Goal: Task Accomplishment & Management: Manage account settings

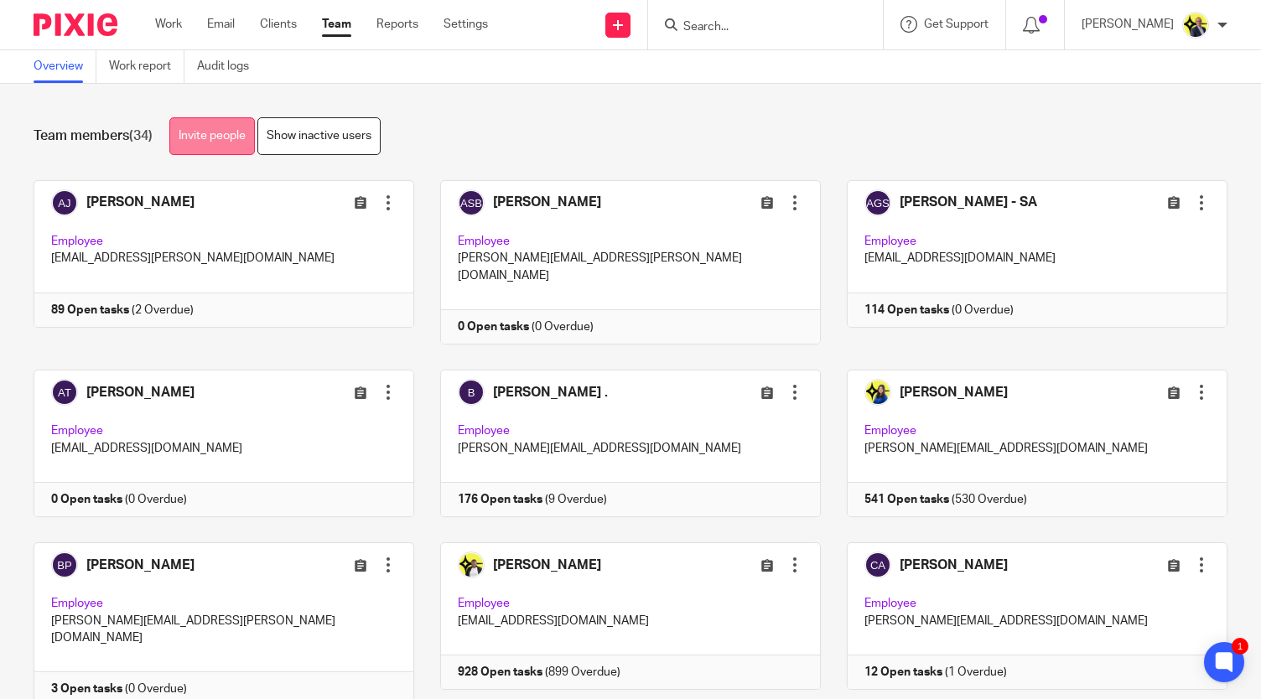
click at [214, 132] on link "Invite people" at bounding box center [211, 136] width 85 height 38
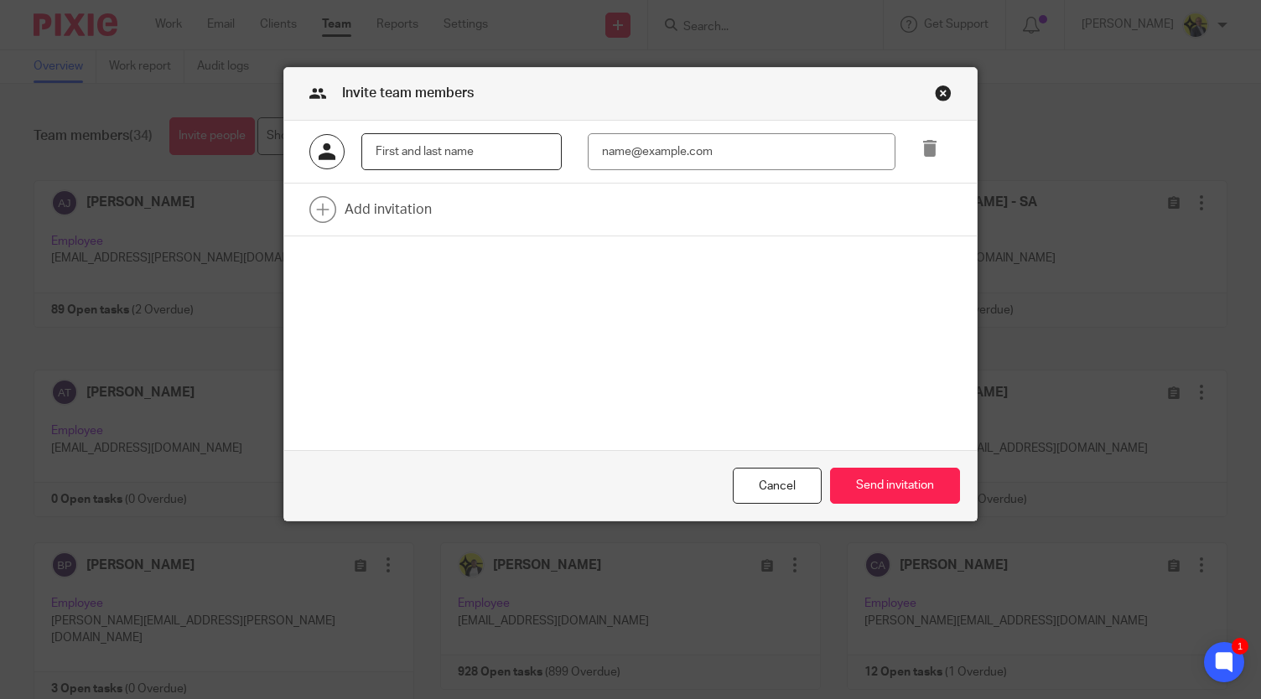
click at [417, 135] on input "text" at bounding box center [461, 152] width 200 height 38
paste input "[PERSON_NAME]"
type input "[PERSON_NAME]"
click at [633, 148] on input "email" at bounding box center [742, 152] width 308 height 38
paste input "mailto:ajay@confiancebizsol.in"
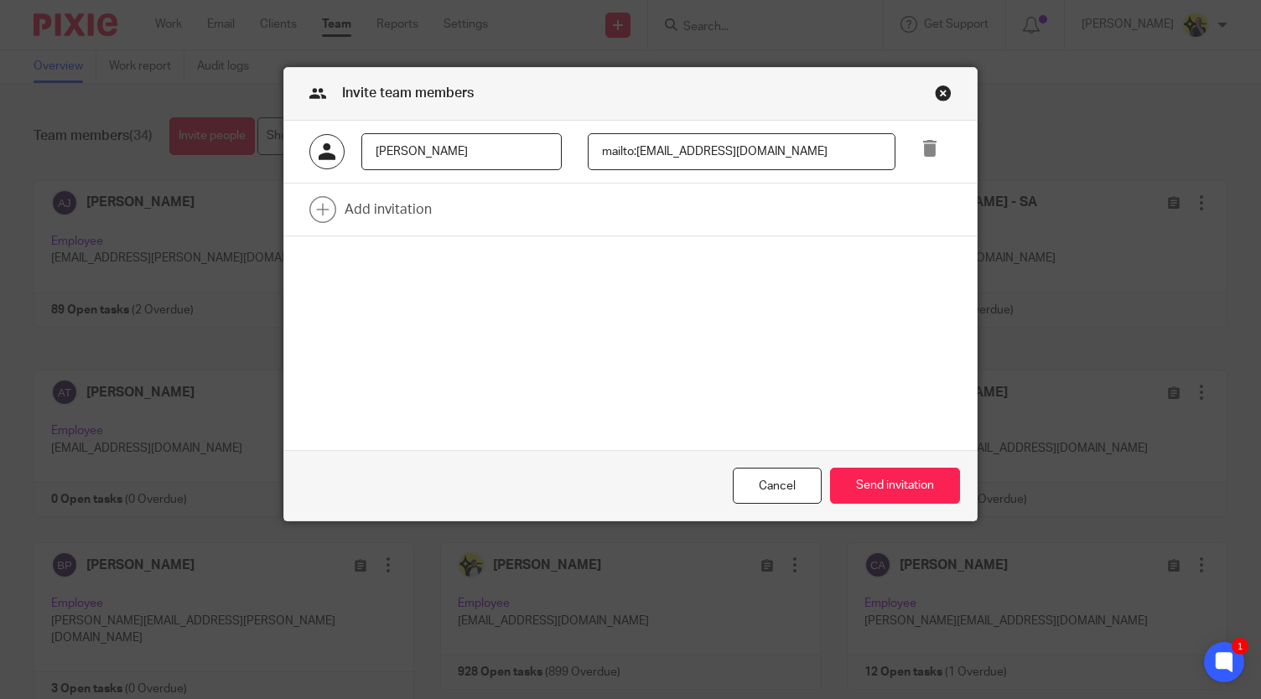
drag, startPoint x: 628, startPoint y: 155, endPoint x: 476, endPoint y: 153, distance: 151.7
click at [476, 153] on div "Ajay Borwal mailto:ajay@confiancebizsol.in" at bounding box center [616, 152] width 667 height 38
type input "ajay@confiancebizsol.in"
click at [865, 477] on button "Send invitation" at bounding box center [895, 486] width 130 height 36
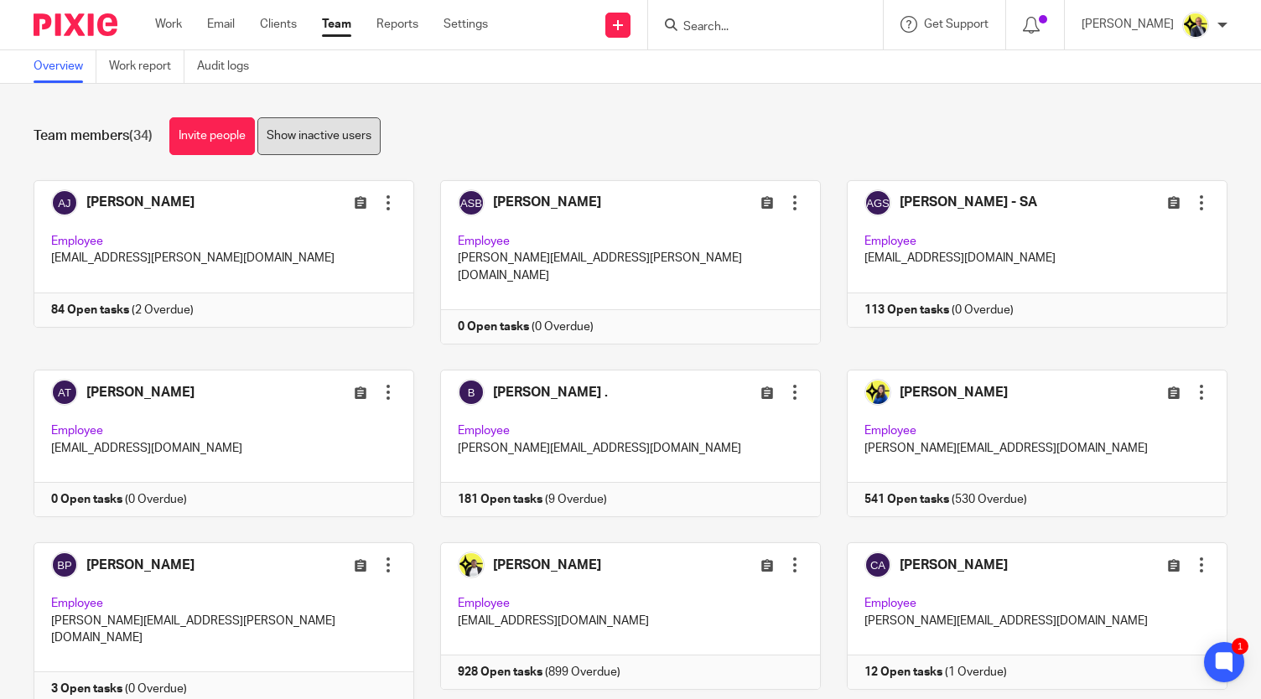
click at [320, 141] on link "Show inactive users" at bounding box center [318, 136] width 123 height 38
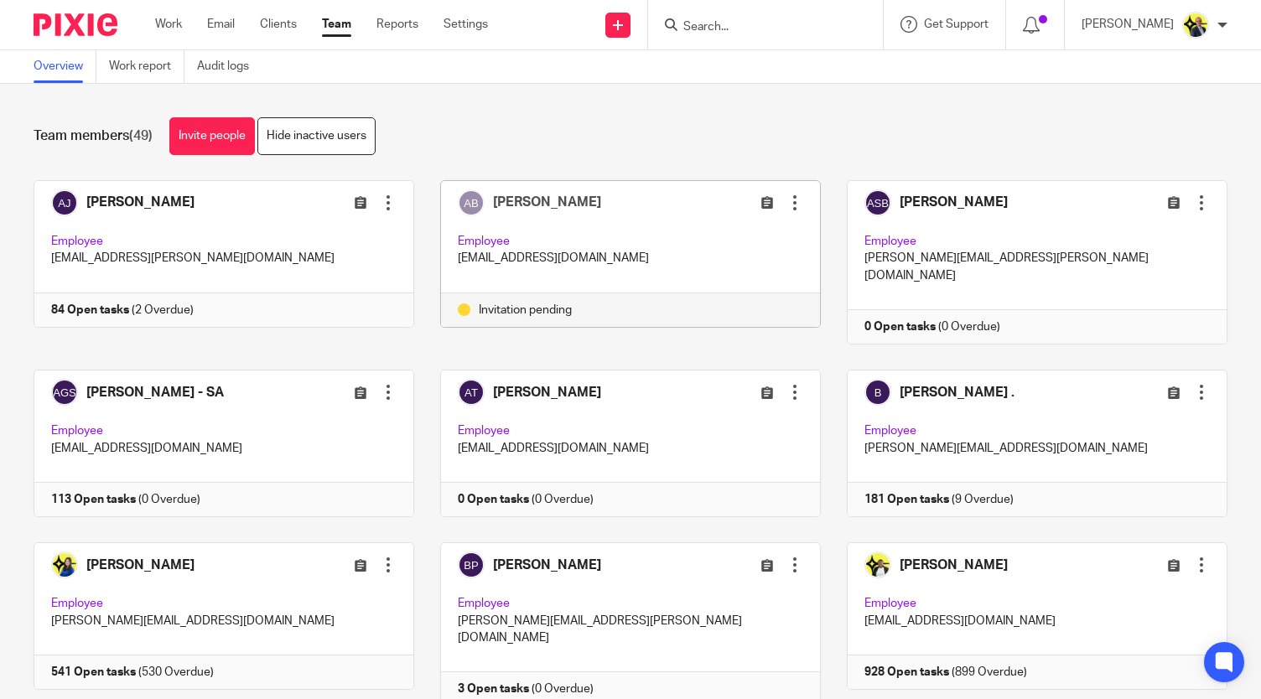
click at [786, 203] on div at bounding box center [794, 202] width 17 height 17
click at [751, 262] on link "Resend invitation" at bounding box center [730, 268] width 110 height 25
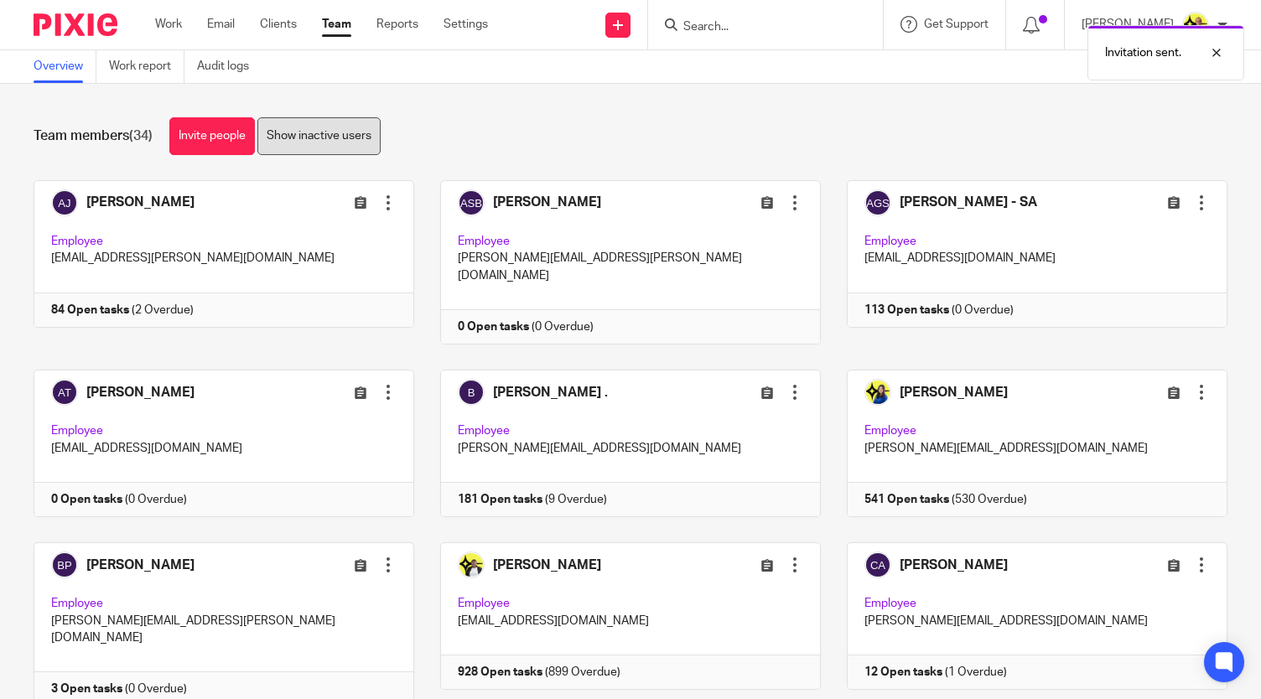
click at [344, 131] on link "Show inactive users" at bounding box center [318, 136] width 123 height 38
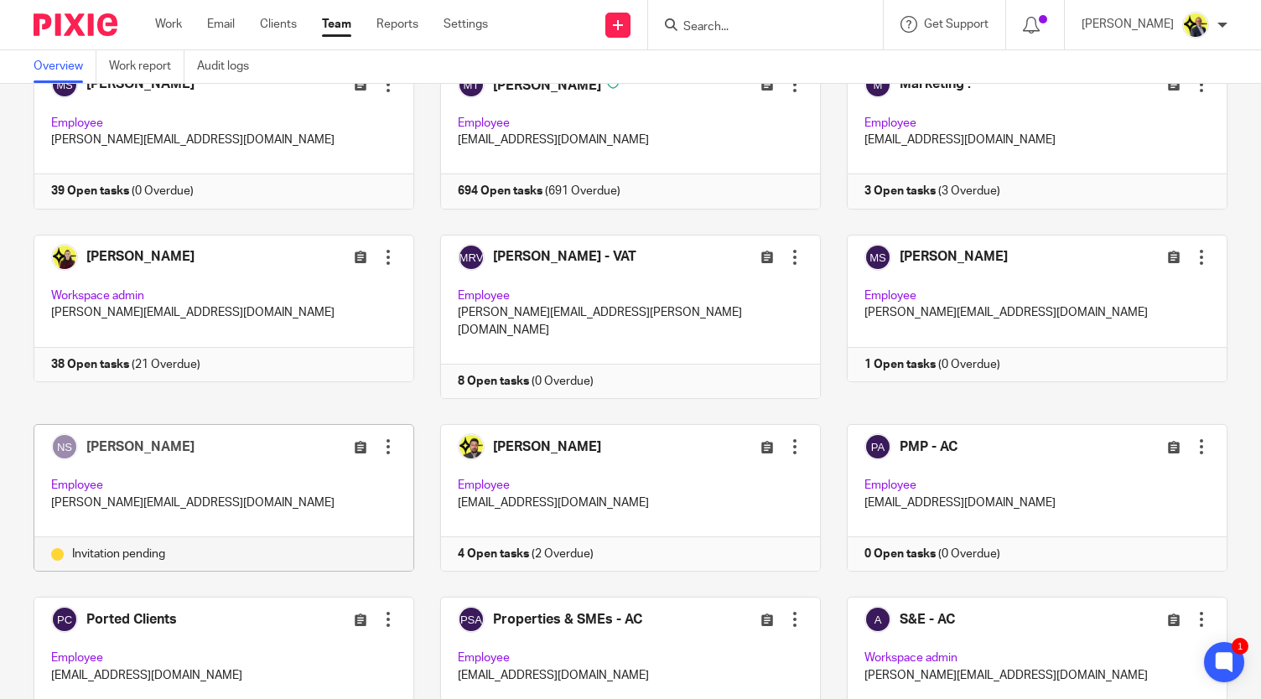
scroll to position [1227, 0]
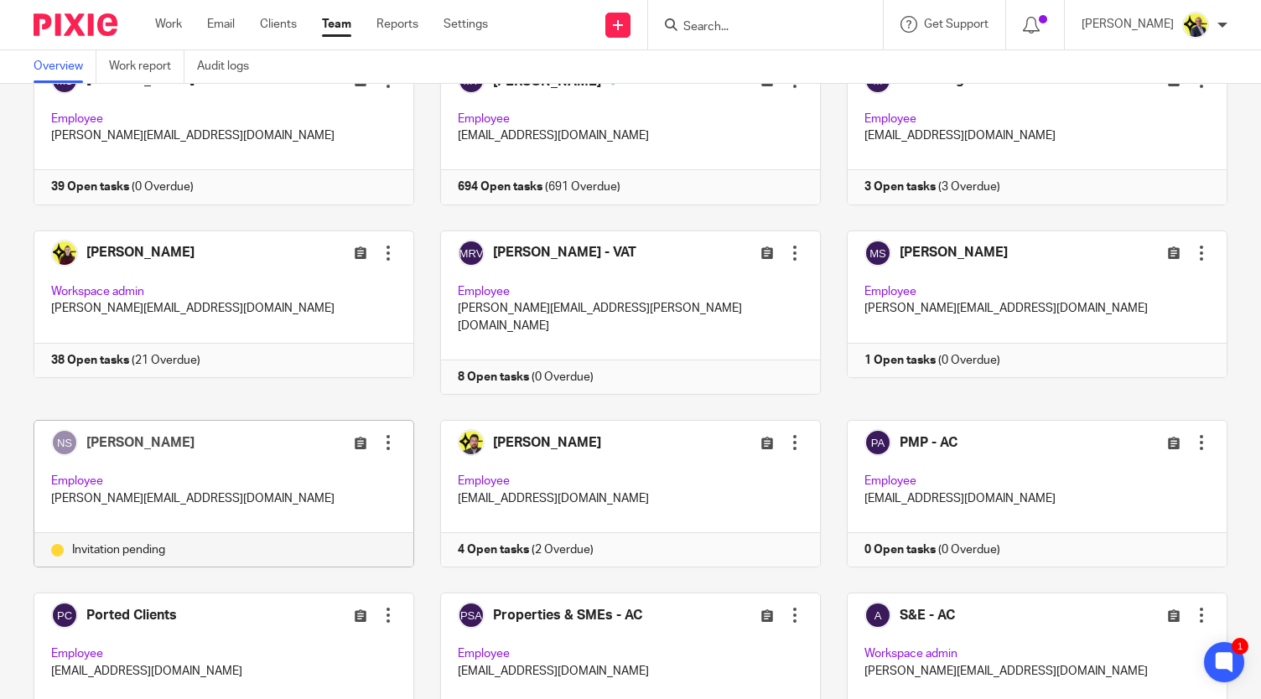
click at [380, 434] on div at bounding box center [388, 442] width 17 height 17
click at [361, 413] on span "Resend invitation" at bounding box center [341, 417] width 91 height 12
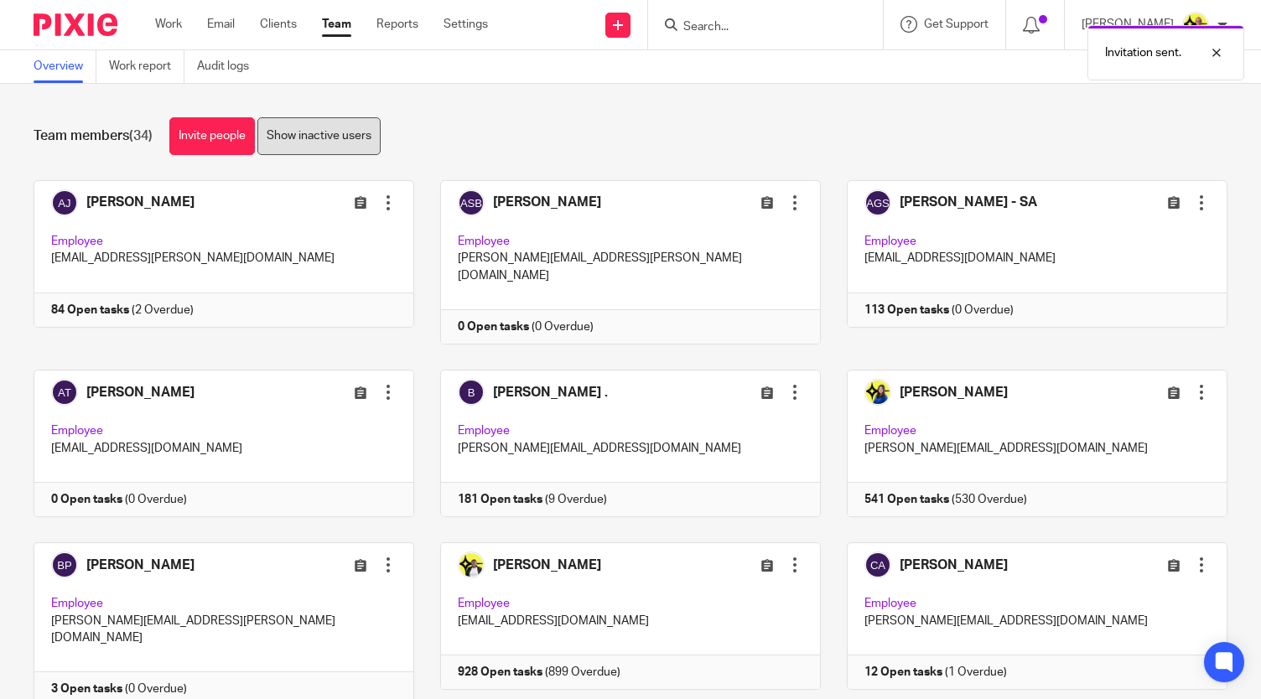
click at [365, 138] on link "Show inactive users" at bounding box center [318, 136] width 123 height 38
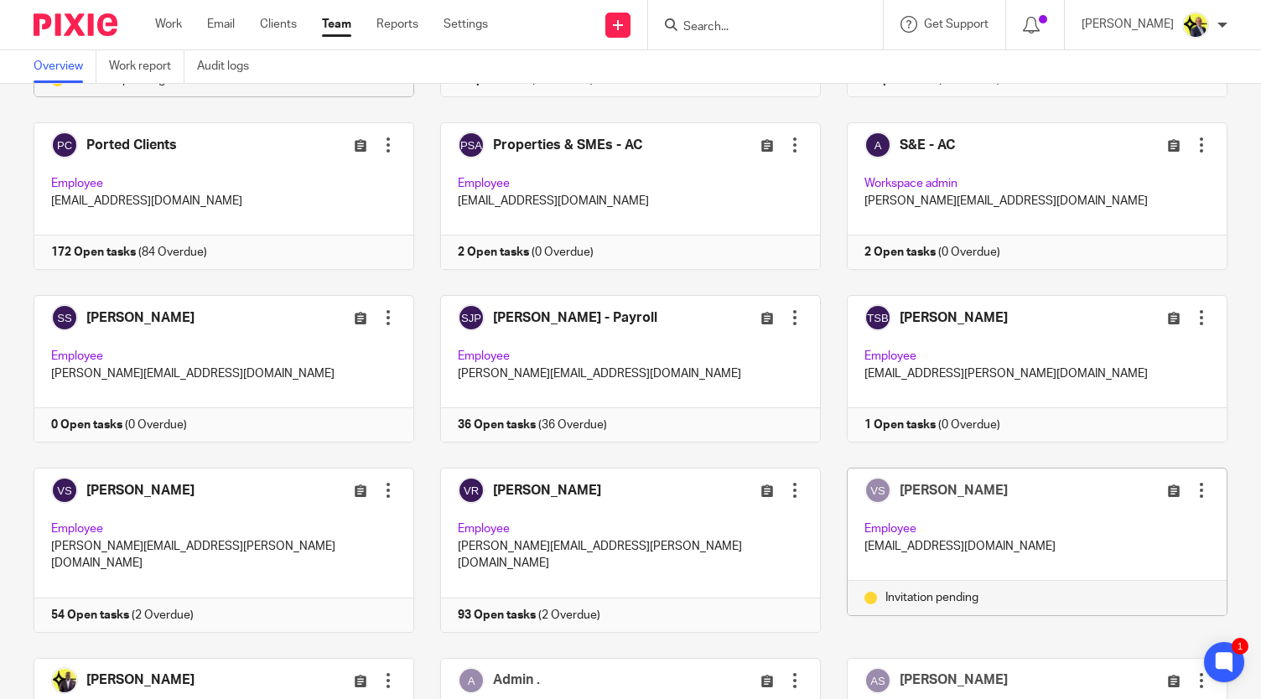
scroll to position [1698, 0]
click at [1193, 481] on div at bounding box center [1201, 489] width 17 height 17
click at [1136, 463] on span "Resend invitation" at bounding box center [1137, 462] width 91 height 12
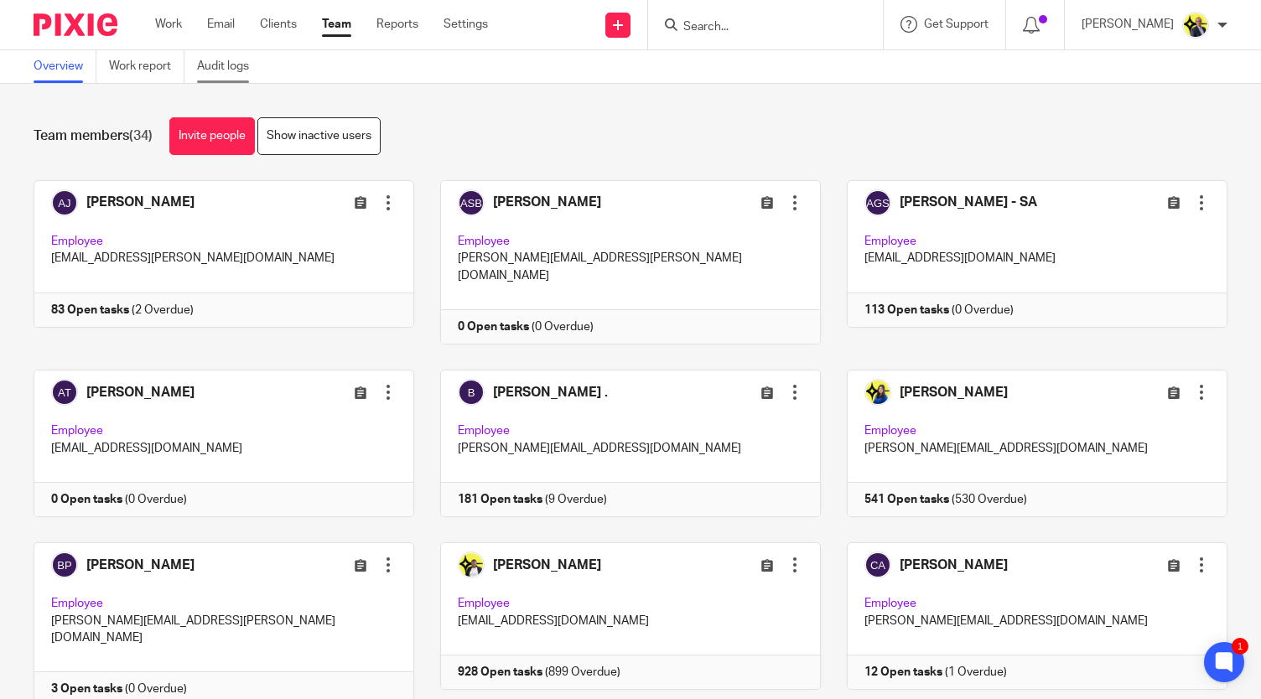
click at [210, 62] on link "Audit logs" at bounding box center [229, 66] width 65 height 33
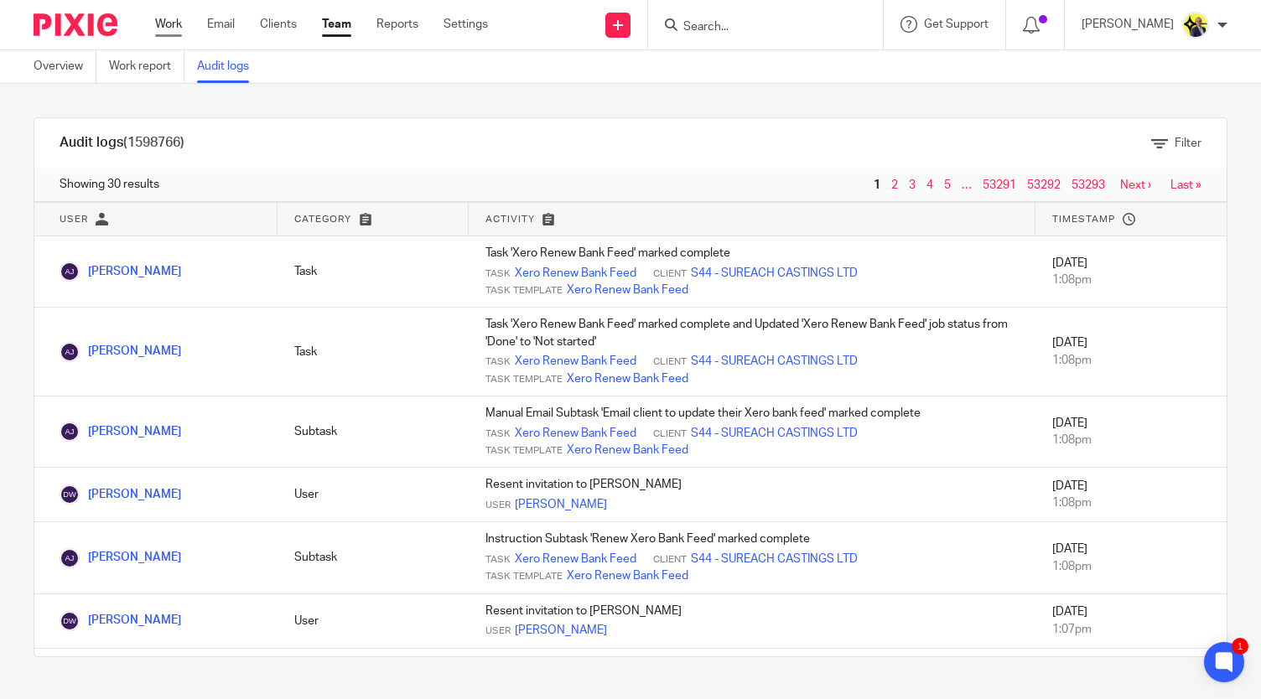
click at [171, 21] on link "Work" at bounding box center [168, 24] width 27 height 17
